Goal: Transaction & Acquisition: Download file/media

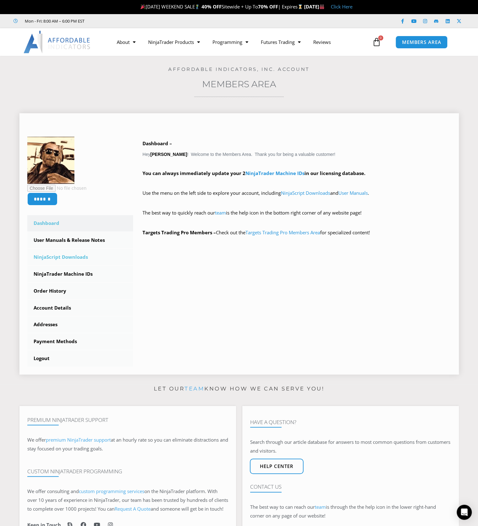
click at [54, 260] on link "NinjaScript Downloads" at bounding box center [80, 257] width 106 height 16
